Goal: Transaction & Acquisition: Purchase product/service

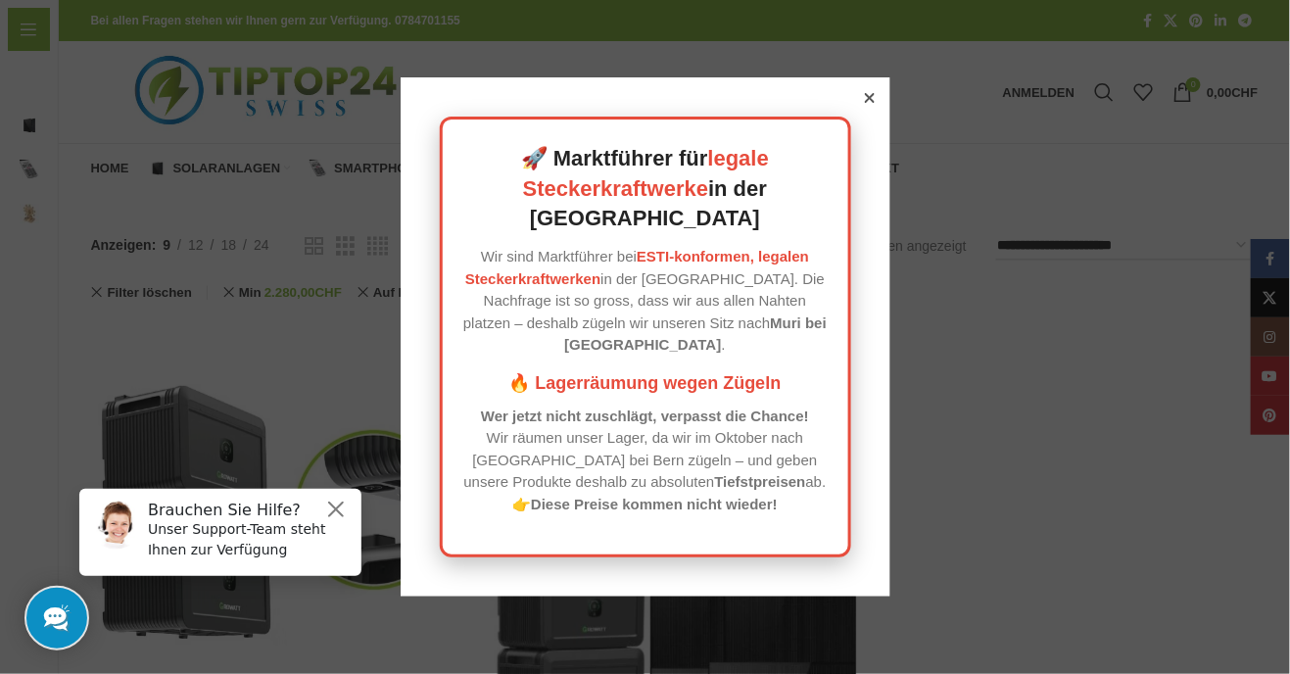
click at [1110, 504] on div at bounding box center [645, 337] width 1290 height 674
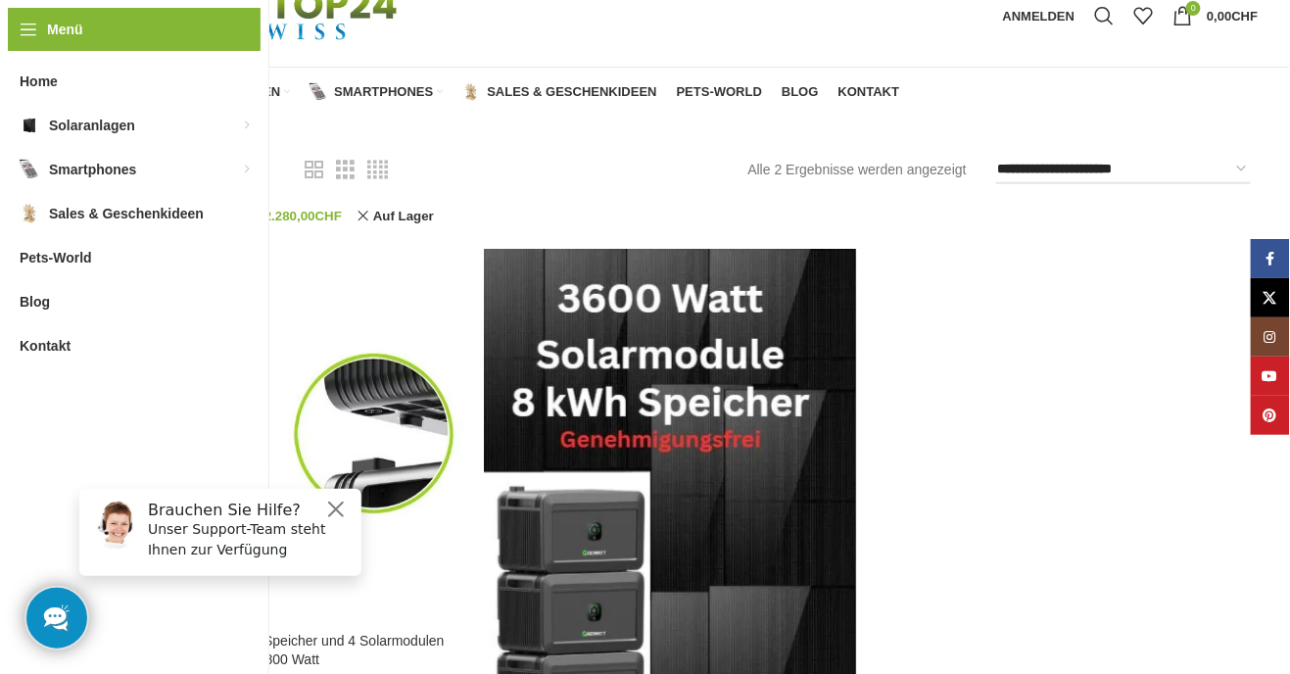
scroll to position [76, 0]
click at [229, 86] on span "Solaranlagen" at bounding box center [227, 92] width 108 height 16
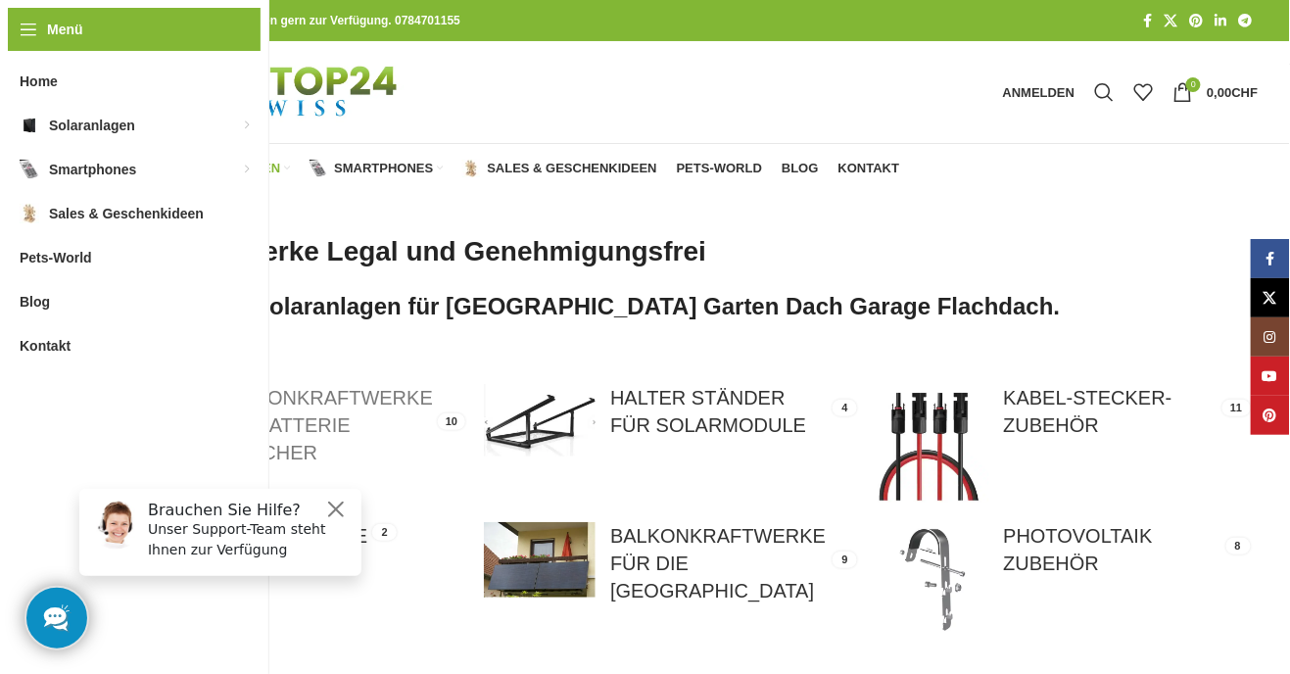
click at [298, 431] on link at bounding box center [277, 440] width 373 height 112
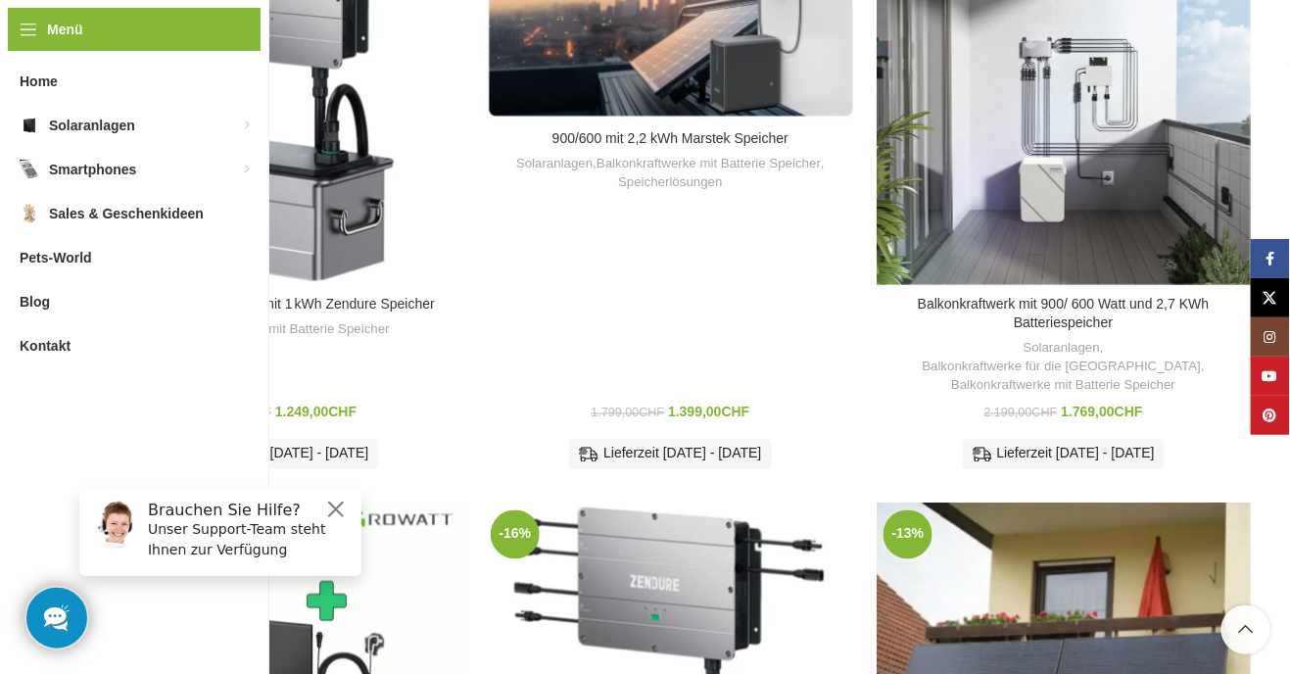
scroll to position [585, 0]
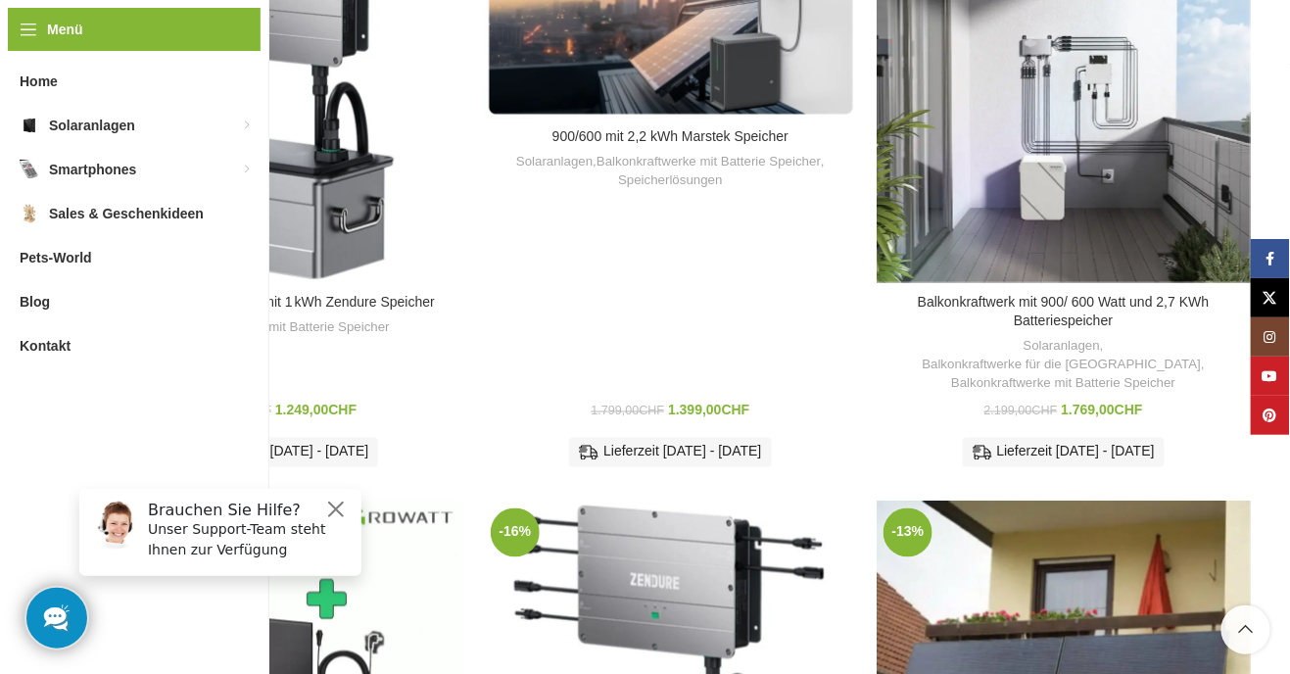
click at [1168, 194] on div "Balkonkraftwerk mit 900/ 600 Watt und 2,7 KWh Batteriespeicher" at bounding box center [1203, 96] width 93 height 373
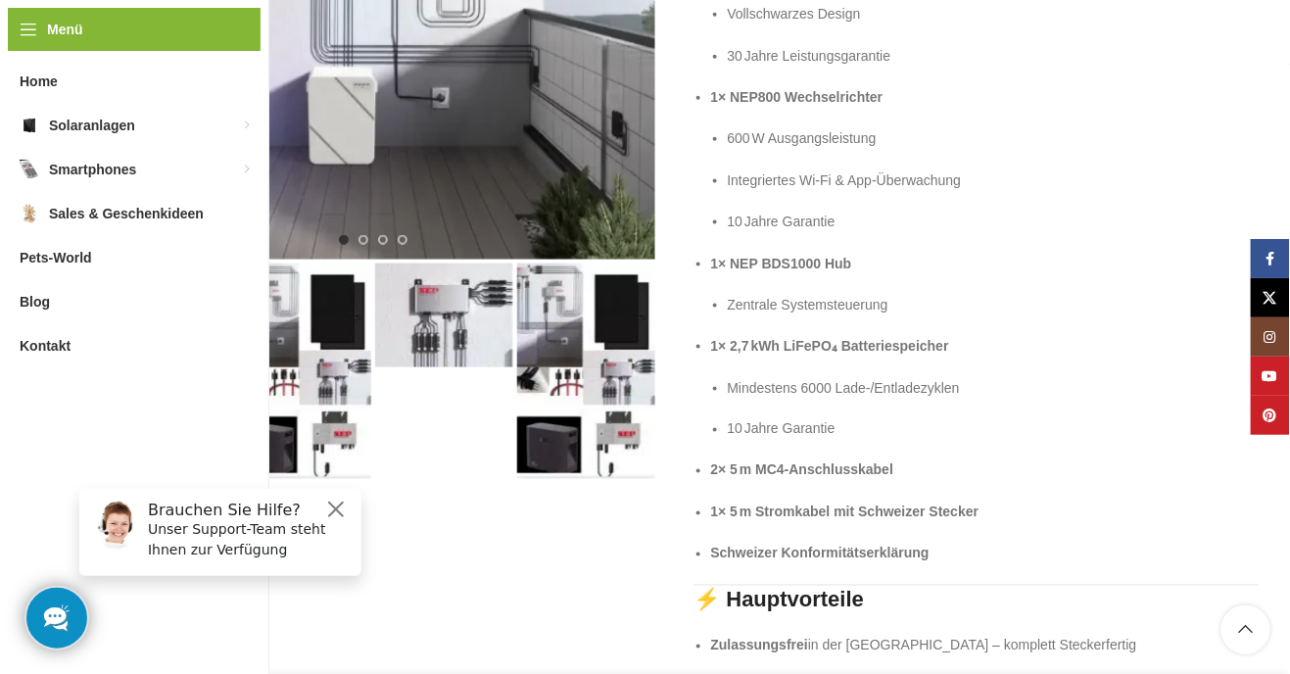
scroll to position [581, 0]
click at [182, 329] on img "1 / 4" at bounding box center [160, 332] width 138 height 138
click at [295, 316] on img "2 / 4" at bounding box center [302, 371] width 138 height 216
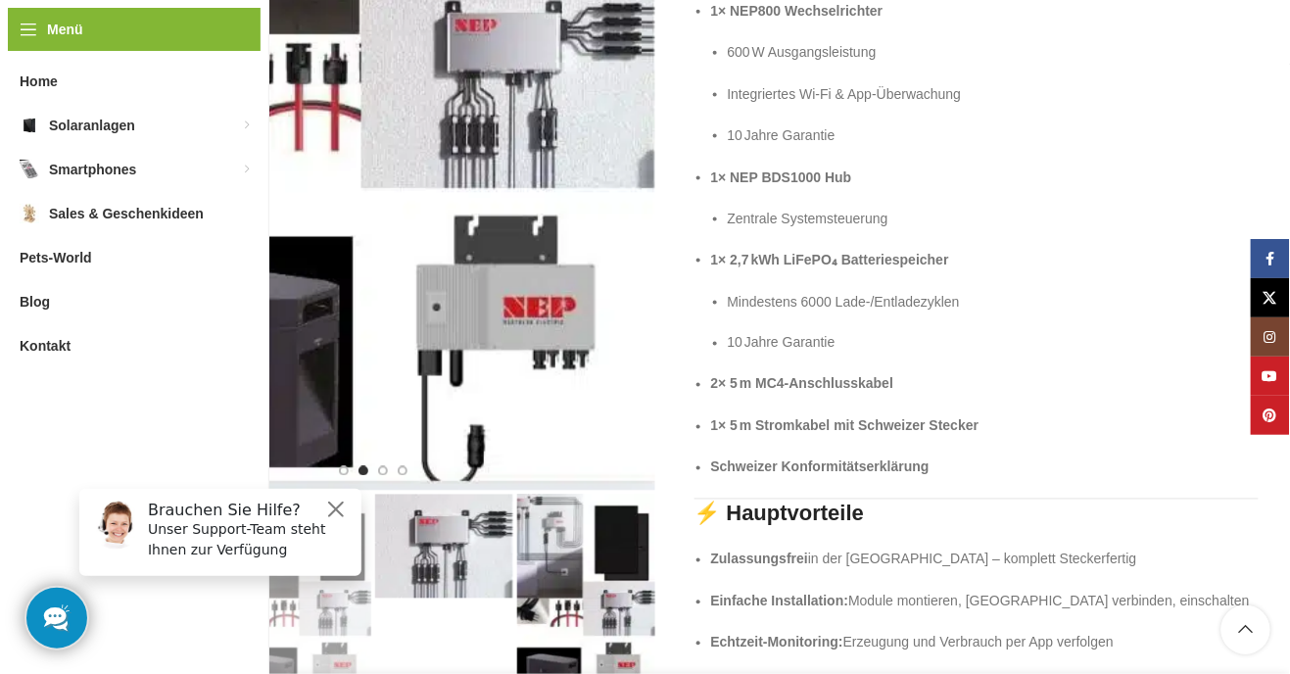
scroll to position [666, 0]
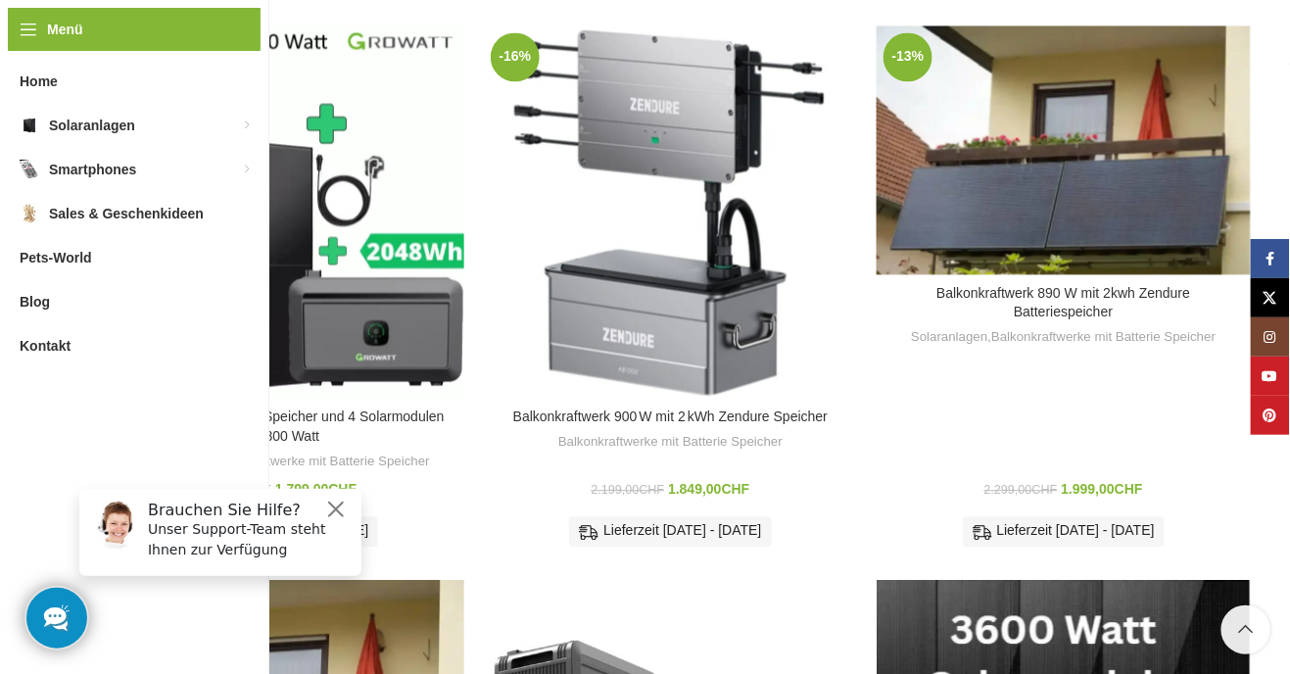
scroll to position [1073, 0]
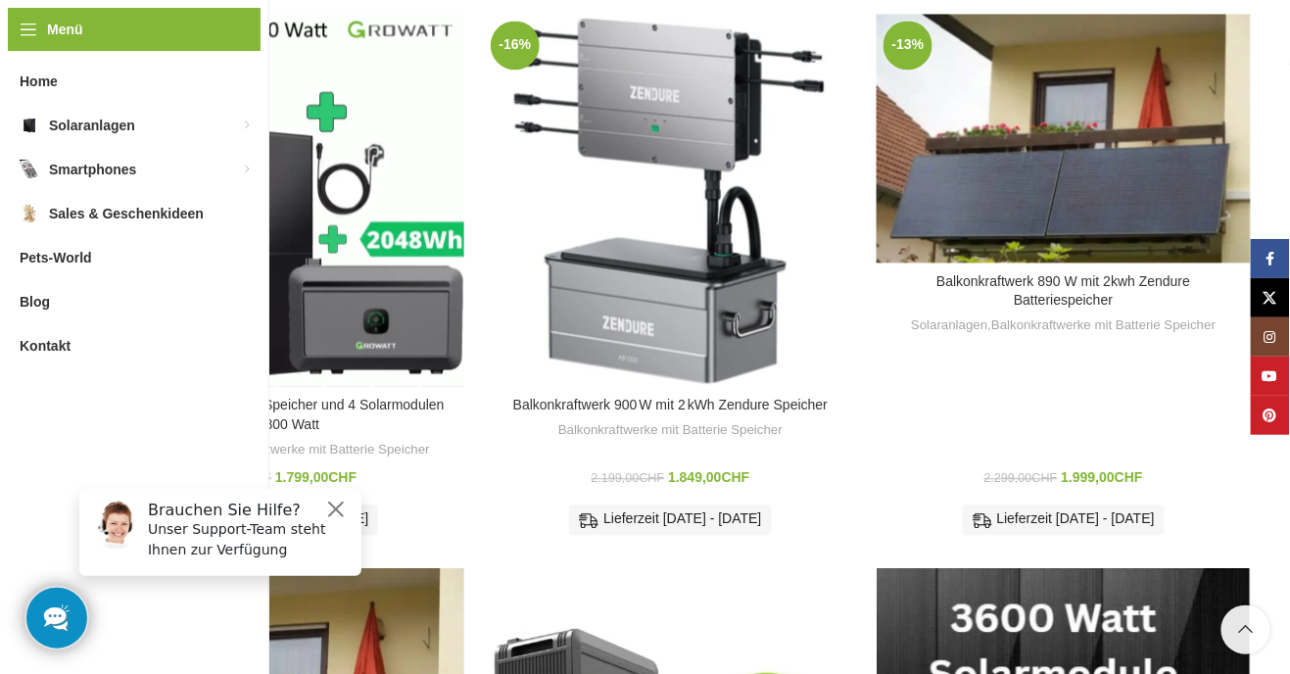
click at [355, 227] on div "Genehmigungsfrei 2 KW Speicher und 4 Solarmodulen mit 1800 Watt" at bounding box center [347, 200] width 47 height 373
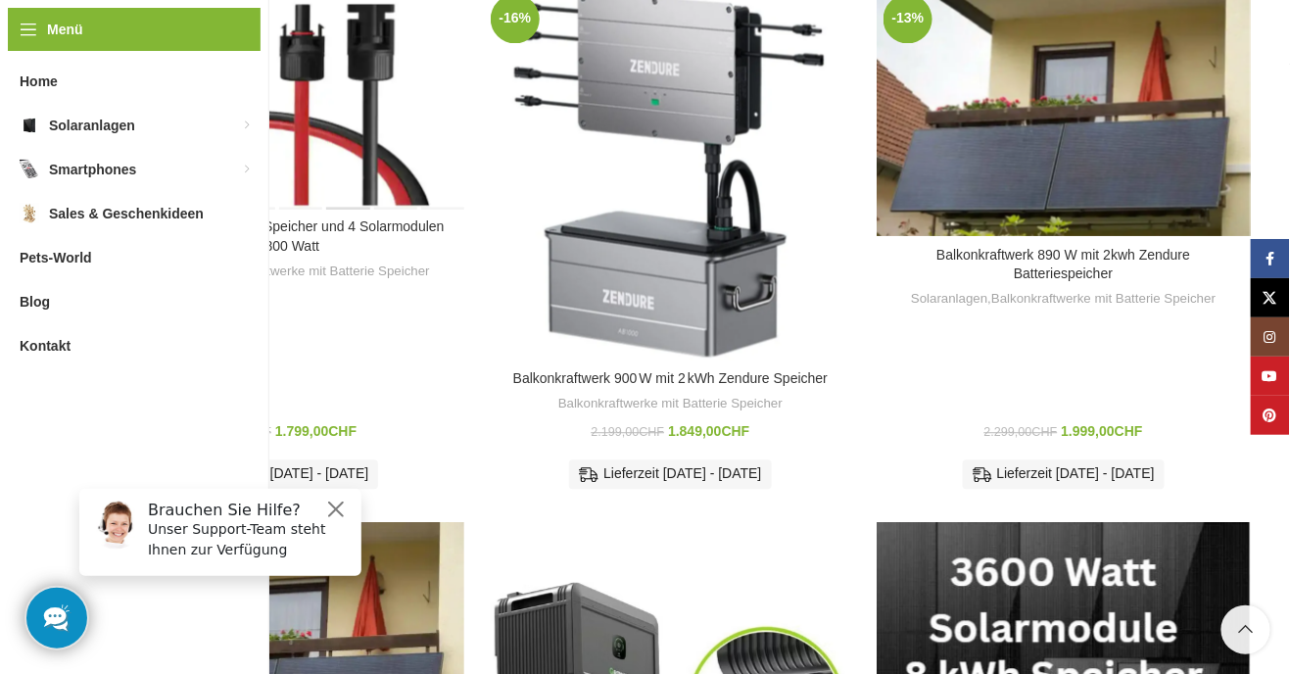
scroll to position [1135, 0]
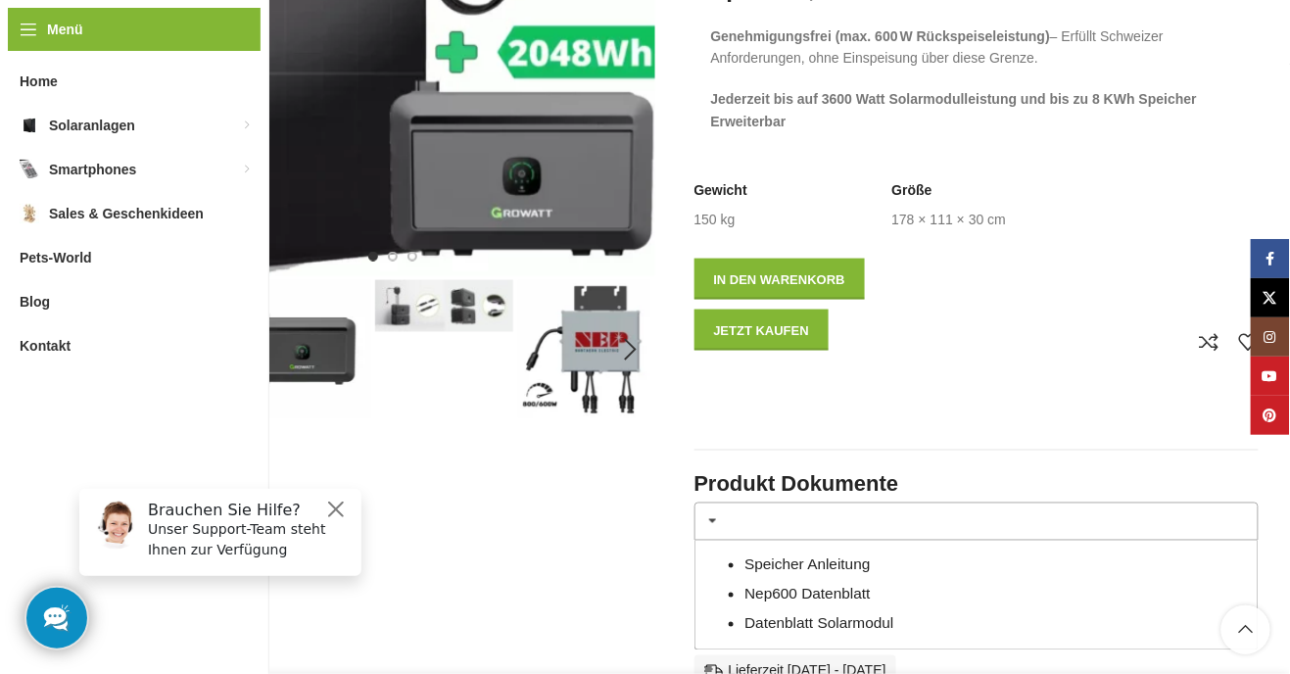
scroll to position [561, 0]
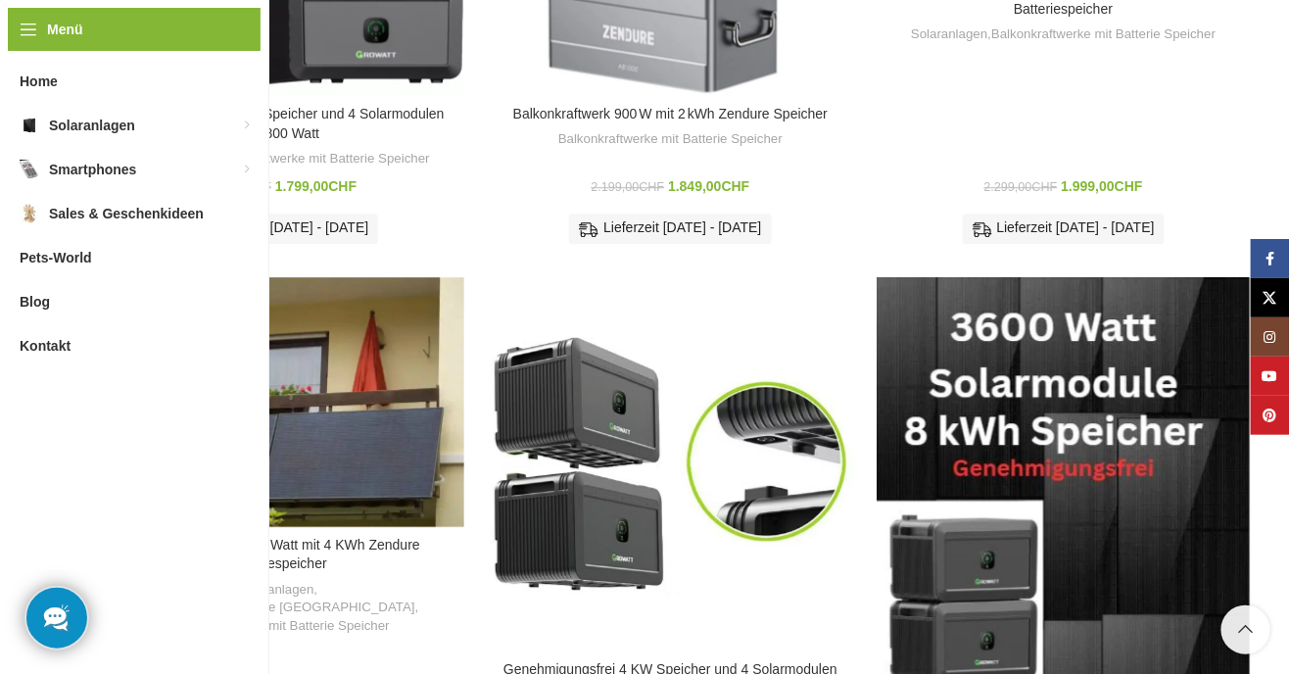
scroll to position [1365, 0]
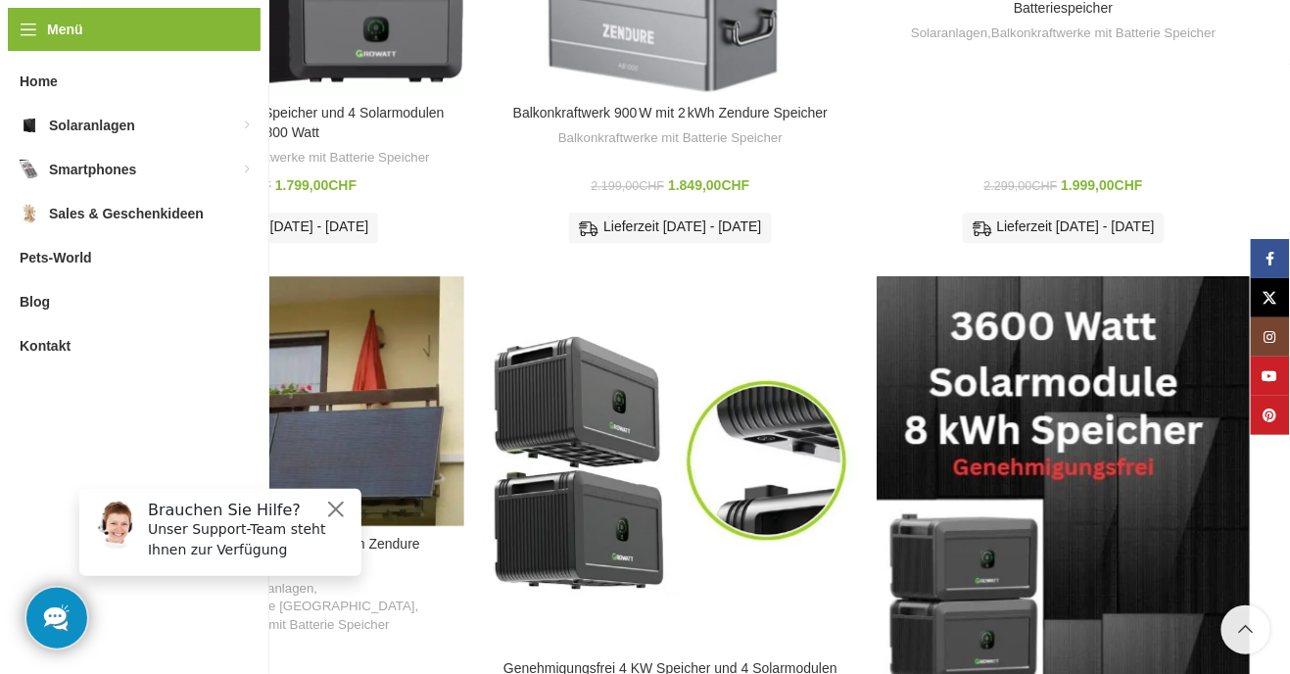
click at [3, 345] on div "Menü Home Solaranlagen Balkonkraftwerke für die Schweiz Balkonkraftwerke mit Ba…" at bounding box center [134, 337] width 269 height 674
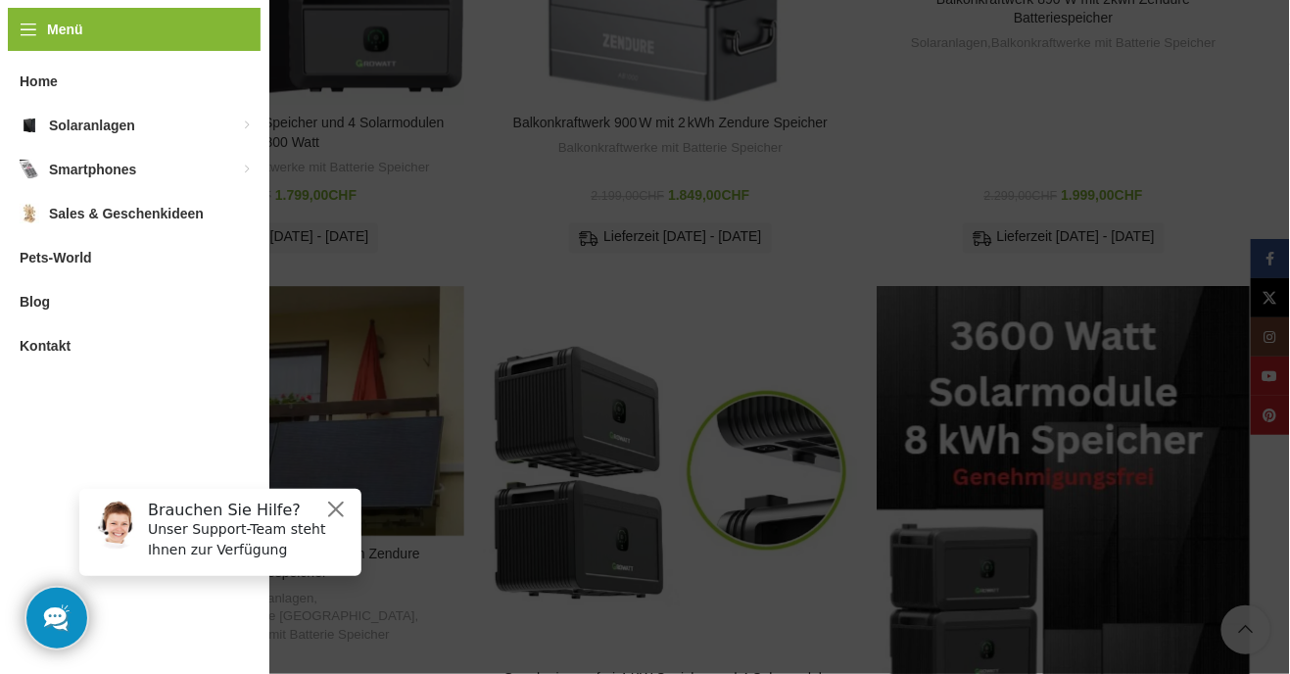
scroll to position [1355, 0]
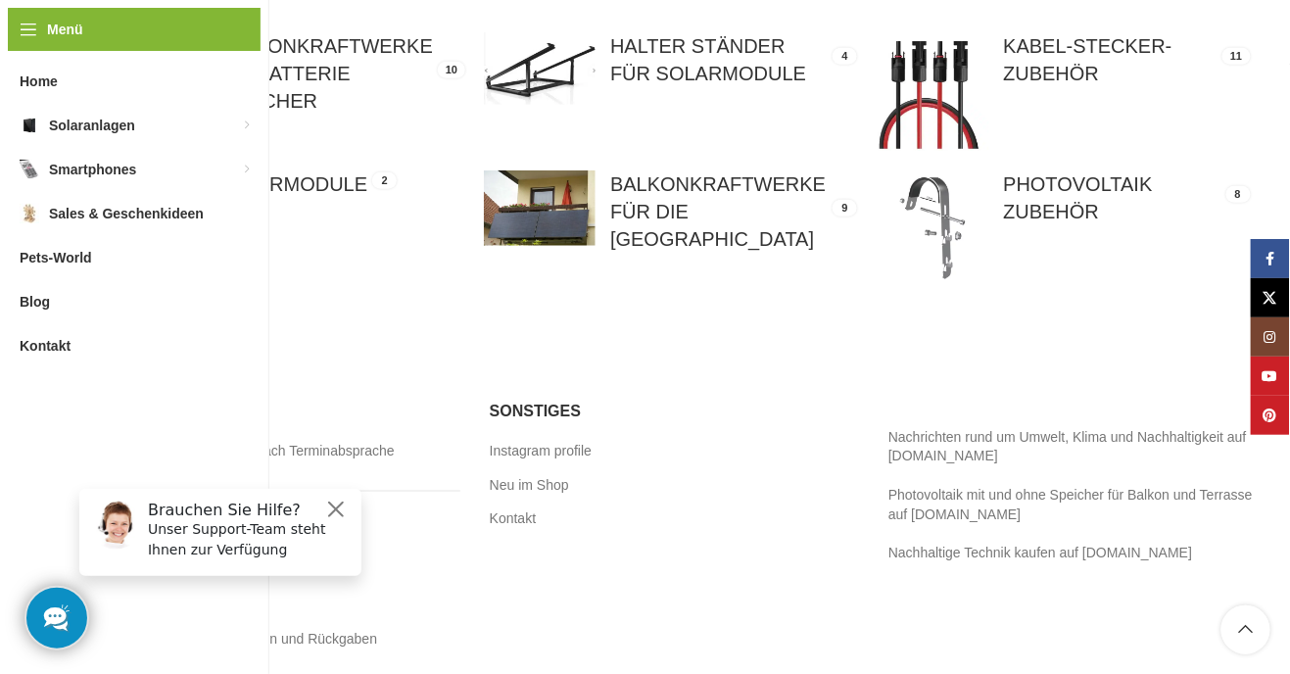
scroll to position [356, 0]
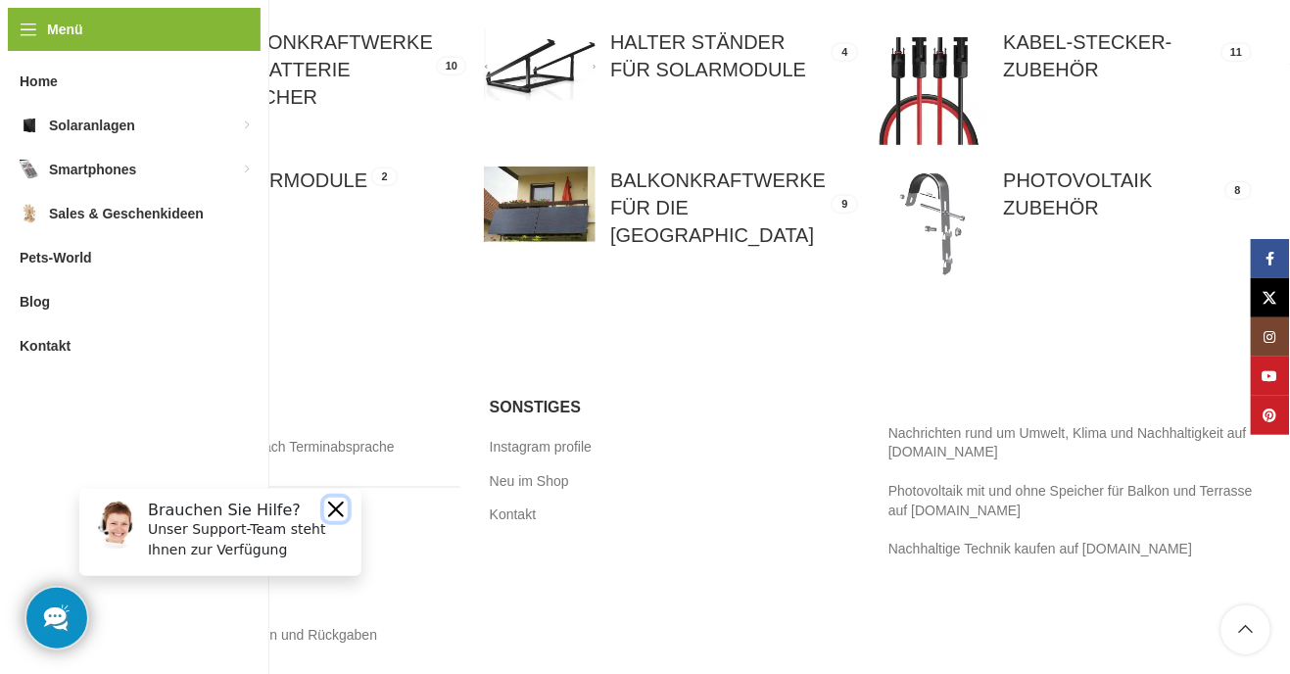
click at [333, 509] on button "Close" at bounding box center [335, 509] width 24 height 24
